Goal: Use online tool/utility: Use online tool/utility

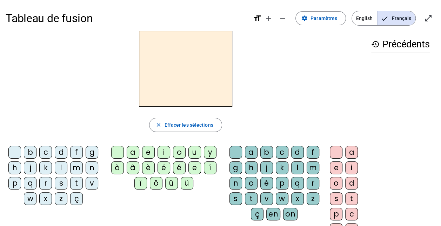
click at [60, 167] on div "l" at bounding box center [61, 167] width 13 height 13
click at [149, 147] on div "e" at bounding box center [148, 152] width 13 height 13
click at [194, 151] on div "u" at bounding box center [194, 152] width 13 height 13
click at [192, 153] on div "u" at bounding box center [194, 152] width 13 height 13
drag, startPoint x: 212, startPoint y: 151, endPoint x: 146, endPoint y: 47, distance: 123.3
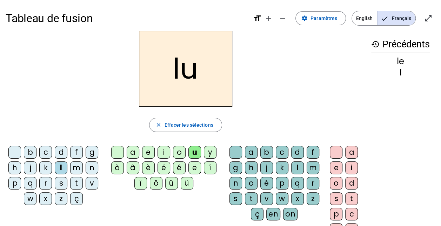
click at [146, 47] on h2 "lu" at bounding box center [185, 69] width 93 height 76
click at [104, 215] on div "b c d f g h j k l m n p q r s t v w x z ç a e i o u y à â è é ê ë î ï ô û ü a b…" at bounding box center [186, 200] width 360 height 114
click at [250, 196] on div "t" at bounding box center [251, 198] width 13 height 13
click at [234, 149] on div at bounding box center [235, 152] width 13 height 13
click at [75, 180] on div "t" at bounding box center [76, 183] width 13 height 13
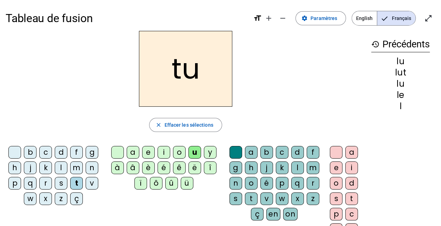
click at [62, 151] on div "d" at bounding box center [61, 152] width 13 height 13
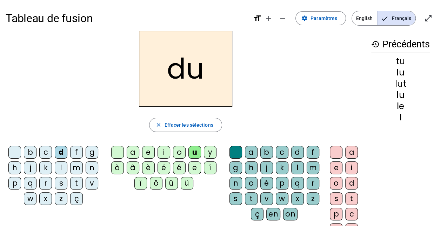
click at [147, 154] on div "e" at bounding box center [148, 152] width 13 height 13
click at [74, 182] on div "t" at bounding box center [76, 183] width 13 height 13
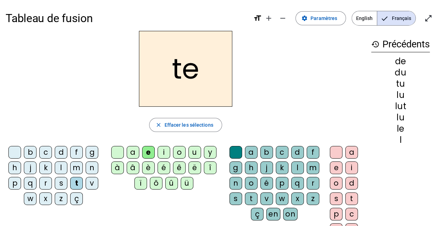
click at [133, 154] on div "a" at bounding box center [133, 152] width 13 height 13
